Goal: Check status

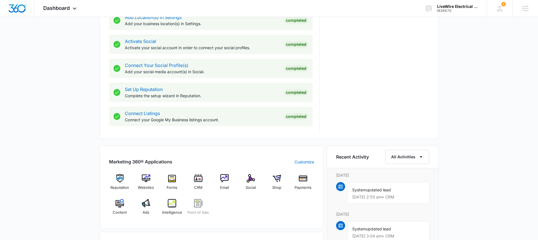
scroll to position [222, 0]
click at [146, 206] on img at bounding box center [146, 203] width 8 height 8
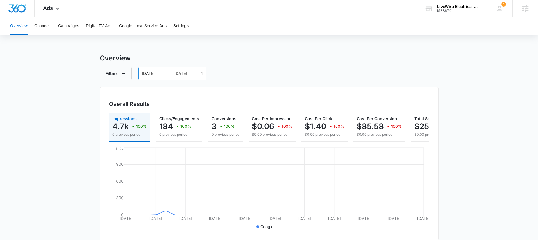
click at [202, 73] on div "[DATE] [DATE]" at bounding box center [172, 74] width 68 height 14
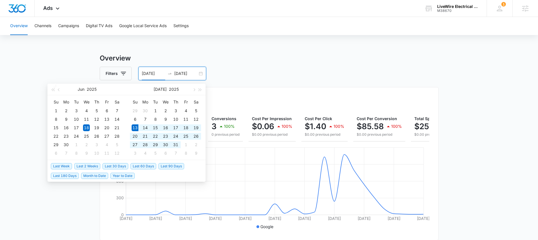
click at [119, 163] on span "Last 30 Days" at bounding box center [116, 166] width 26 height 6
type input "[DATE]"
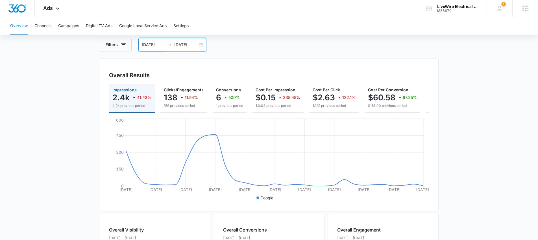
scroll to position [27, 0]
click at [194, 98] on p "11.54%" at bounding box center [191, 99] width 13 height 4
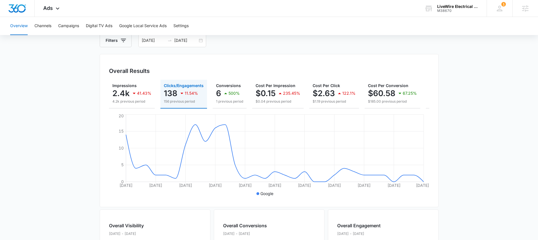
scroll to position [26, 0]
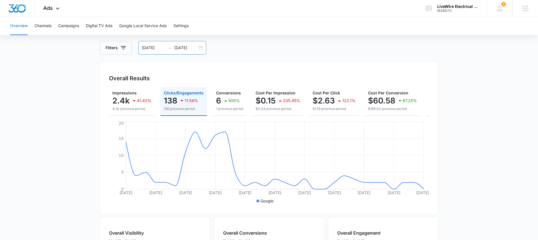
click at [202, 48] on div "[DATE] [DATE]" at bounding box center [172, 48] width 68 height 14
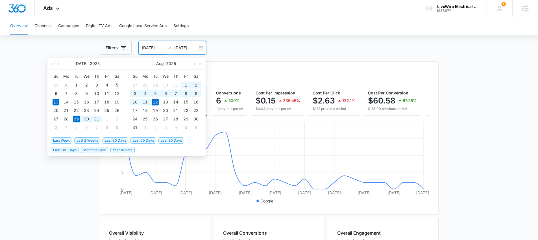
click at [88, 139] on span "Last 2 Weeks" at bounding box center [87, 140] width 26 height 6
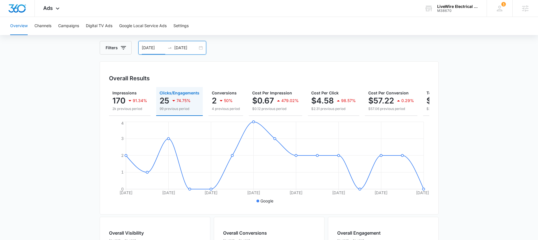
click at [201, 48] on div "[DATE] [DATE]" at bounding box center [172, 48] width 68 height 14
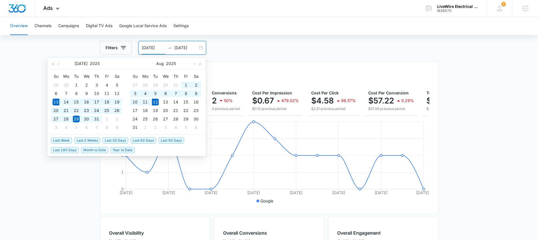
click at [119, 142] on span "Last 30 Days" at bounding box center [116, 140] width 26 height 6
type input "[DATE]"
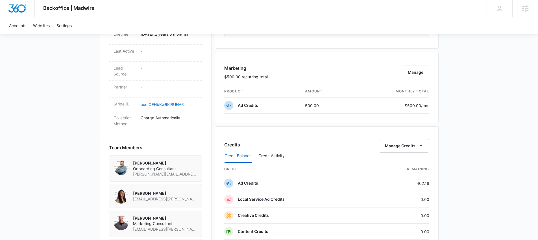
scroll to position [284, 0]
